Goal: Transaction & Acquisition: Download file/media

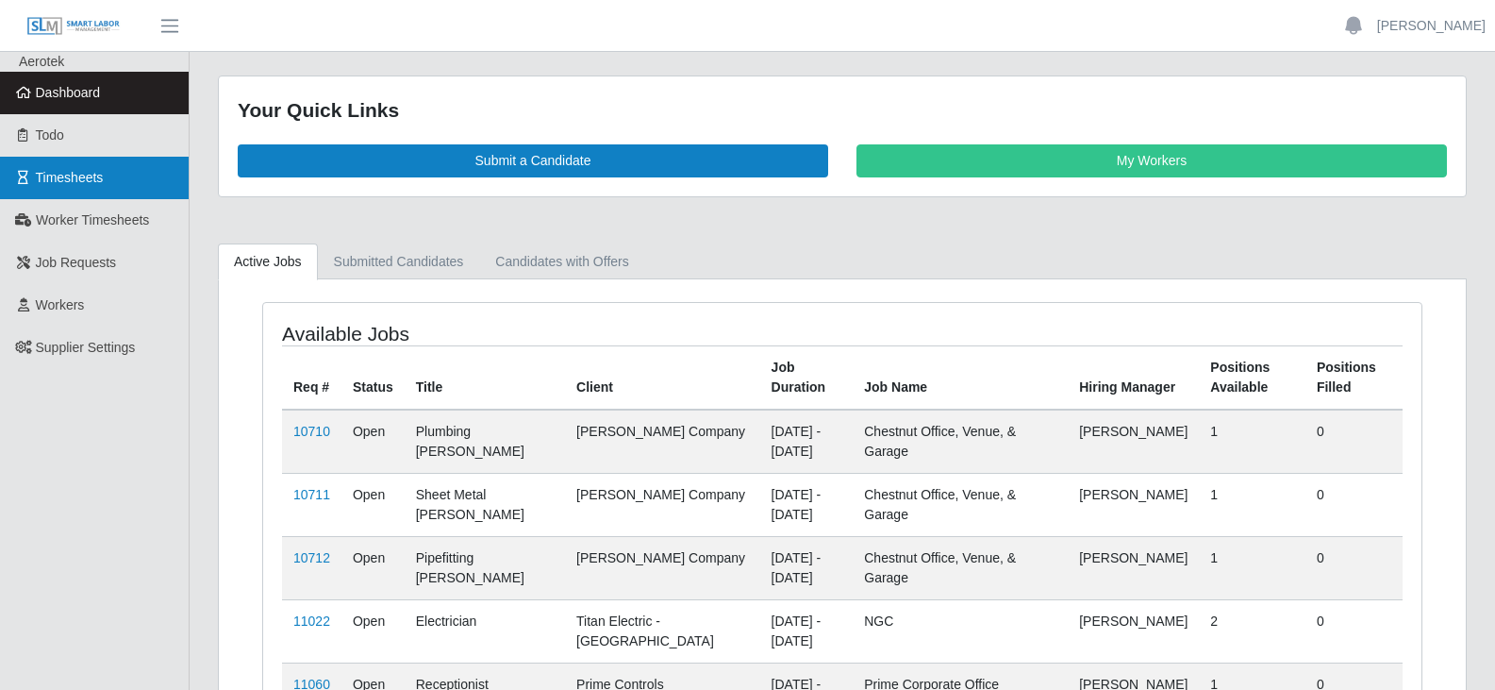
click at [78, 171] on span "Timesheets" at bounding box center [70, 177] width 68 height 15
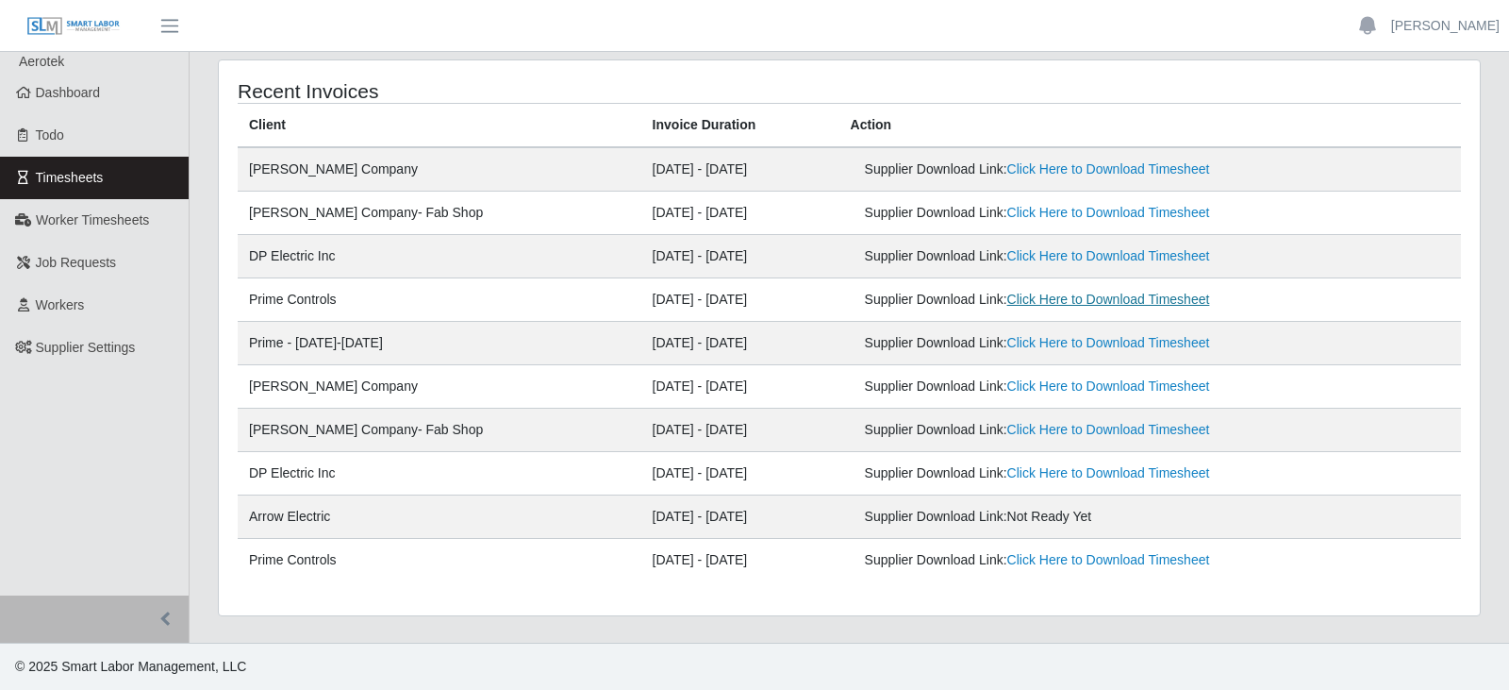
click at [1083, 303] on link "Click Here to Download Timesheet" at bounding box center [1109, 299] width 203 height 15
click at [1028, 346] on link "Click Here to Download Timesheet" at bounding box center [1109, 342] width 203 height 15
click at [1008, 306] on link "Click Here to Download Timesheet" at bounding box center [1109, 299] width 203 height 15
